Goal: Information Seeking & Learning: Understand process/instructions

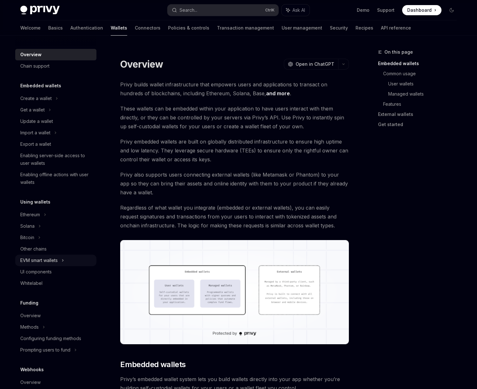
click at [31, 256] on div "EVM smart wallets" at bounding box center [55, 259] width 81 height 11
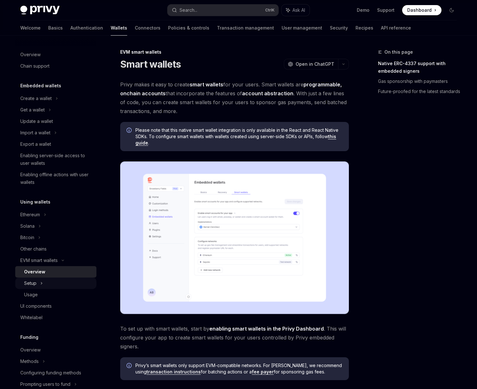
click at [31, 285] on div "Setup" at bounding box center [30, 283] width 12 height 8
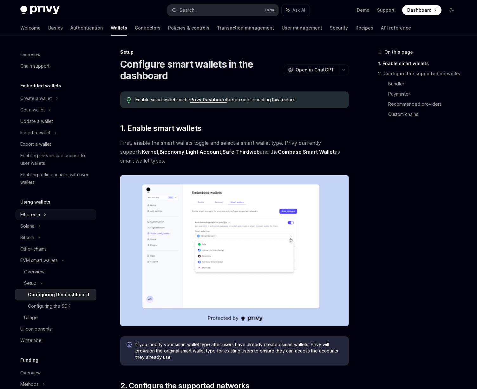
click at [46, 215] on icon at bounding box center [45, 215] width 3 height 8
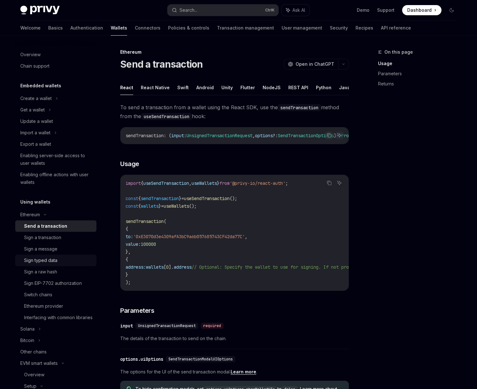
click at [65, 259] on div "Sign typed data" at bounding box center [58, 260] width 69 height 8
type textarea "*"
